Goal: Task Accomplishment & Management: Manage account settings

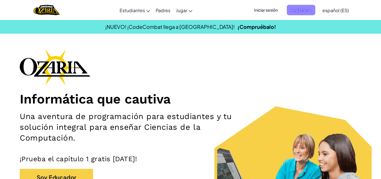
click at [237, 13] on span "Registrarse" at bounding box center [301, 10] width 29 height 10
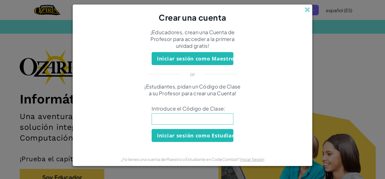
click at [56, 51] on div "Crear una cuenta ¡Educadores, crean una Cuenta de Profesor para acceder a la pr…" at bounding box center [192, 89] width 385 height 179
click at [237, 11] on span at bounding box center [308, 10] width 6 height 6
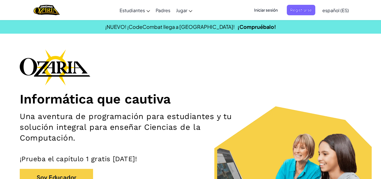
click at [237, 12] on span "Iniciar sesión" at bounding box center [266, 10] width 30 height 10
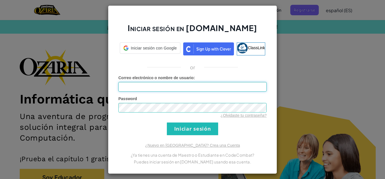
type input "NOEQ20810273"
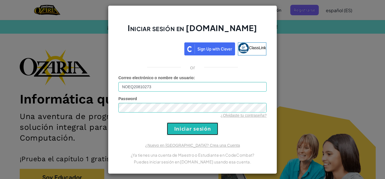
click at [195, 126] on input "Iniciar sesión" at bounding box center [192, 128] width 51 height 13
